Goal: Task Accomplishment & Management: Complete application form

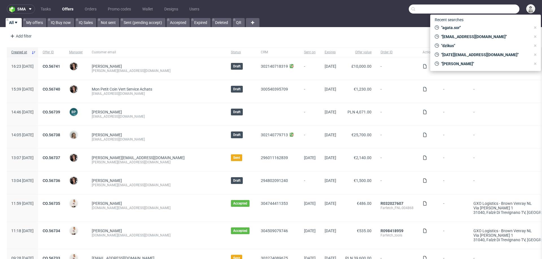
click at [487, 11] on input "text" at bounding box center [464, 9] width 111 height 9
paste input "wesley@assemblycoffee.co.uk"
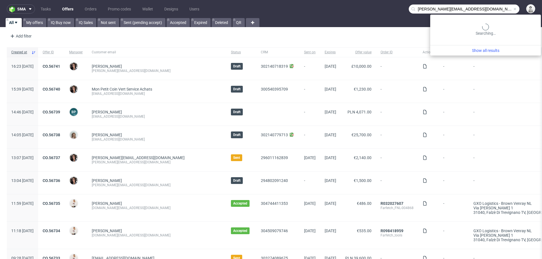
type input "wesley@assemblycoffee.co.uk"
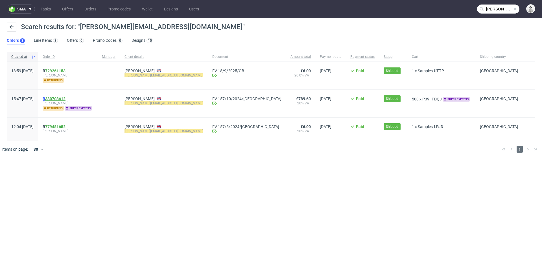
click at [65, 98] on link "330703612" at bounding box center [55, 99] width 20 height 5
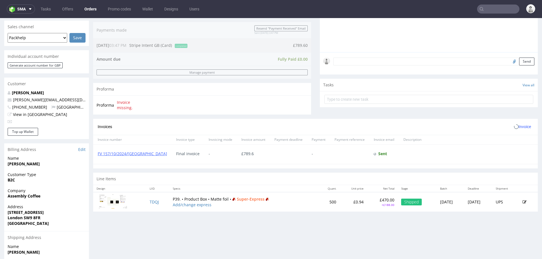
scroll to position [145, 0]
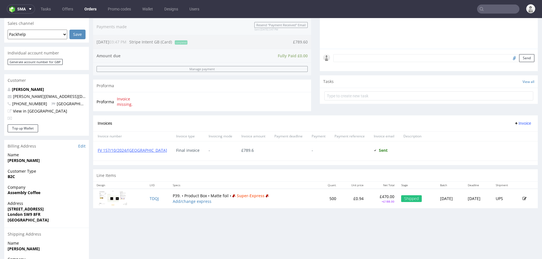
type input "[PERSON_NAME][EMAIL_ADDRESS][DOMAIN_NAME]"
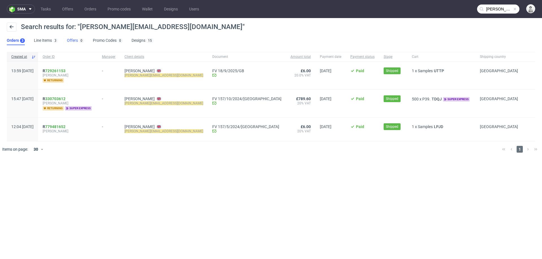
click at [72, 43] on link "Offers 0" at bounding box center [75, 40] width 17 height 9
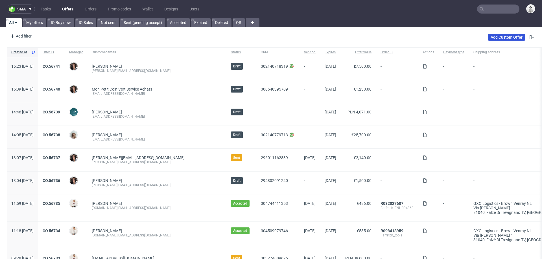
click at [503, 38] on link "Add Custom Offer" at bounding box center [506, 37] width 37 height 7
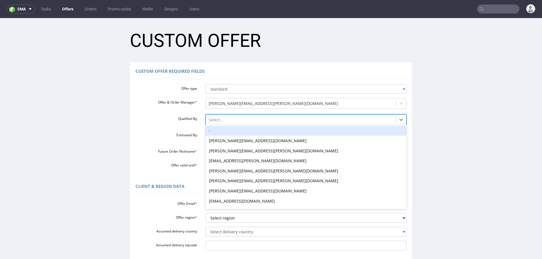
click at [237, 119] on div at bounding box center [301, 120] width 185 height 7
click at [241, 131] on div "-" at bounding box center [306, 131] width 201 height 10
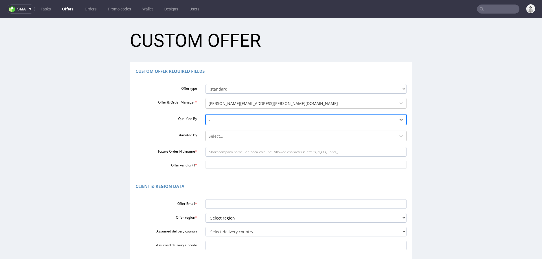
click at [242, 139] on div at bounding box center [301, 136] width 185 height 7
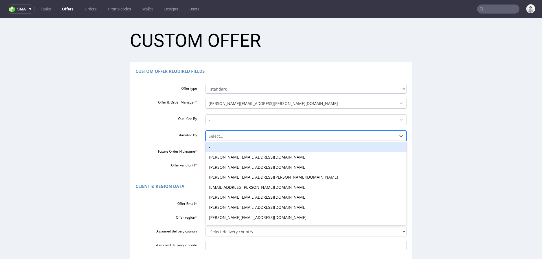
click at [242, 148] on div "-" at bounding box center [306, 147] width 201 height 10
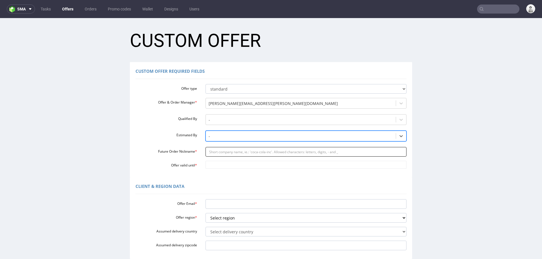
click at [241, 152] on input "Future Order Nickname *" at bounding box center [306, 152] width 201 height 10
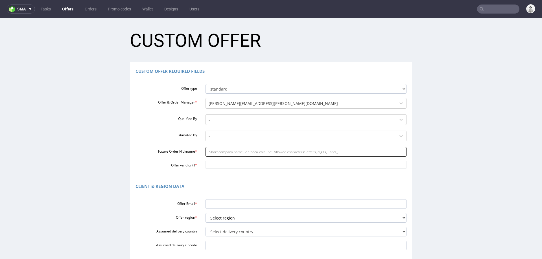
paste input "wesleyassemblycoffeecouk"
type input "wesleyassemblycoffeecouk"
click at [225, 165] on input "Offer valid until *" at bounding box center [306, 165] width 201 height 8
click at [239, 158] on td "9" at bounding box center [242, 156] width 8 height 8
type input "2025-10-09"
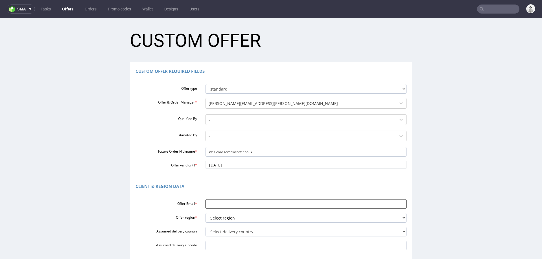
click at [233, 206] on input "Offer Email *" at bounding box center [306, 204] width 201 height 10
paste input "[PERSON_NAME][EMAIL_ADDRESS][DOMAIN_NAME]"
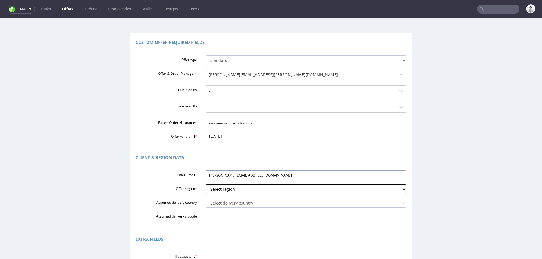
scroll to position [28, 0]
type input "[PERSON_NAME][EMAIL_ADDRESS][DOMAIN_NAME]"
click at [237, 192] on select "Select region eu gb de pl fr it es" at bounding box center [306, 190] width 201 height 10
select select "gb"
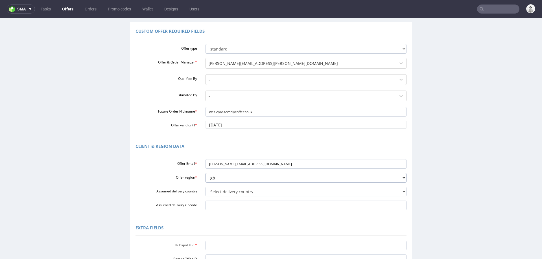
scroll to position [88, 0]
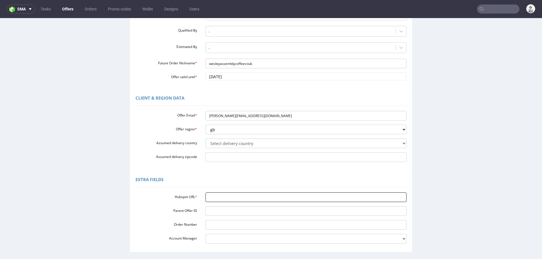
click at [245, 200] on input "Hubspot URL *" at bounding box center [306, 198] width 201 height 10
paste input "https://app-eu1.hubspot.com/contacts/25600958/record/0-3/304761325804/"
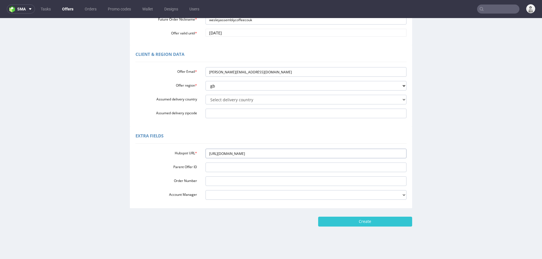
scroll to position [136, 0]
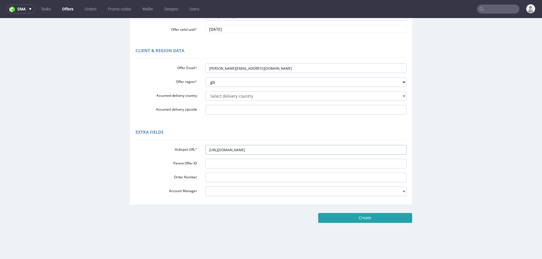
type input "https://app-eu1.hubspot.com/contacts/25600958/record/0-3/304761325804/"
click at [393, 214] on input "Create" at bounding box center [365, 218] width 94 height 10
type input "Please wait..."
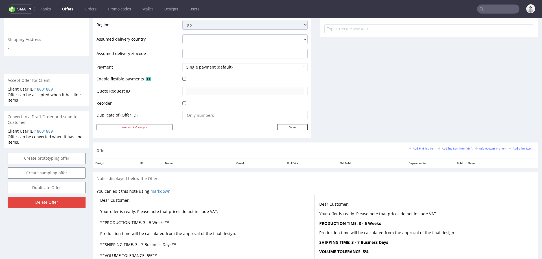
scroll to position [214, 0]
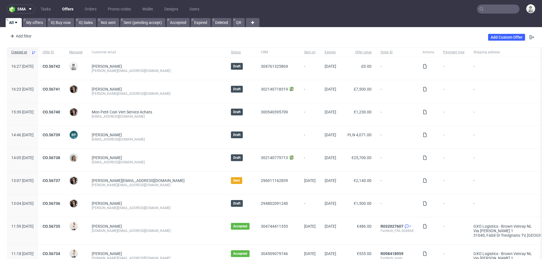
click at [492, 9] on input "text" at bounding box center [498, 9] width 42 height 9
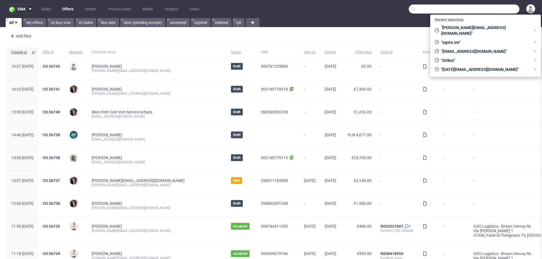
paste input "[EMAIL_ADDRESS][DOMAIN_NAME]"
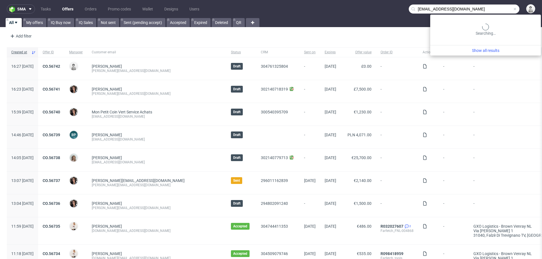
type input "[EMAIL_ADDRESS][DOMAIN_NAME]"
